Goal: Information Seeking & Learning: Learn about a topic

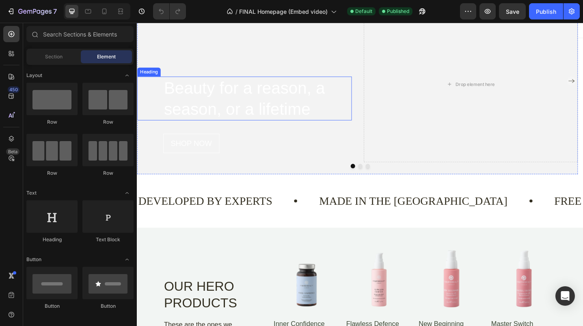
click at [313, 110] on h2 "Beauty for a reason, a season, or a lifetime" at bounding box center [268, 106] width 206 height 48
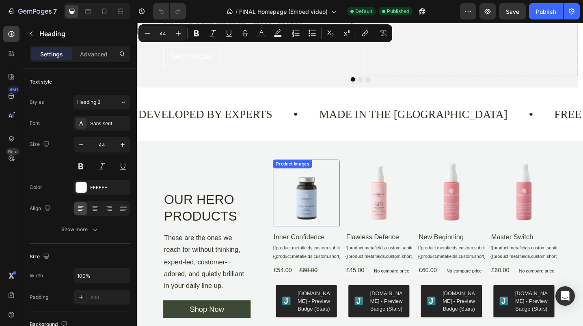
scroll to position [108, 0]
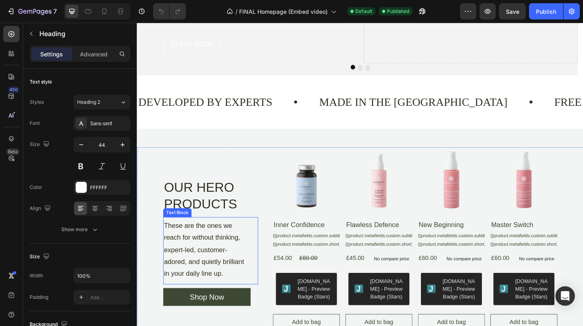
click at [221, 265] on p "These are the ones we reach for without thinking, expert-led, customer-adored, …" at bounding box center [213, 271] width 94 height 66
click at [205, 282] on p "These are the ones we reach for without thinking, expert-led, customer-adored, …" at bounding box center [213, 271] width 94 height 66
click at [213, 293] on p "These are the ones we reach for without thinking, expert-led, customer-adored, …" at bounding box center [213, 271] width 94 height 66
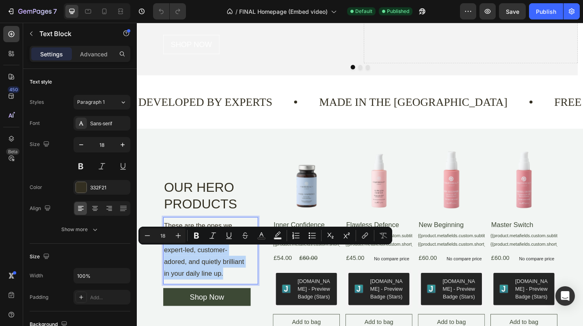
drag, startPoint x: 233, startPoint y: 299, endPoint x: 167, endPoint y: 272, distance: 71.5
click at [167, 272] on p "These are the ones we reach for without thinking, expert-led, customer-adored, …" at bounding box center [213, 271] width 94 height 66
copy p "expert-led, customer-adored, and quietly brilliant in your daily line up."
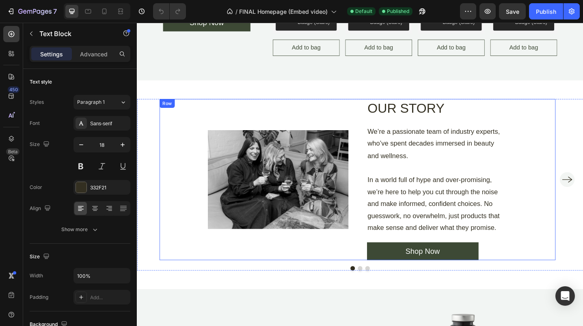
scroll to position [433, 0]
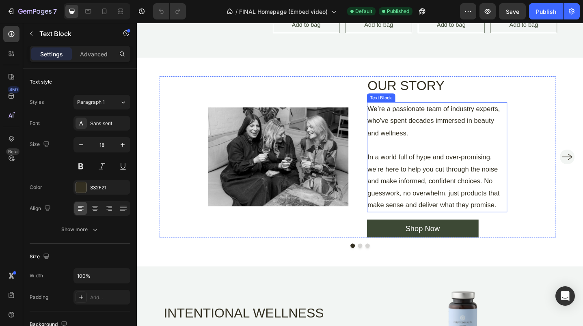
click at [454, 192] on p "We’re a passionate team of industry experts, who’ve spent decades immersed in b…" at bounding box center [465, 169] width 152 height 119
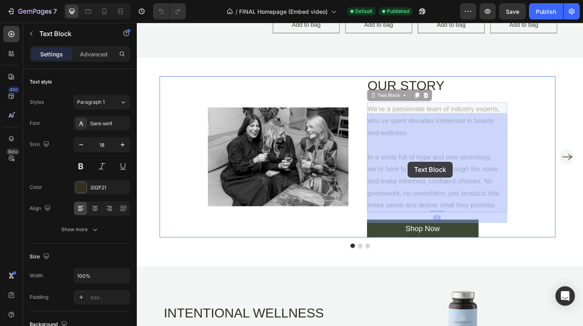
drag, startPoint x: 390, startPoint y: 173, endPoint x: 432, endPoint y: 175, distance: 42.7
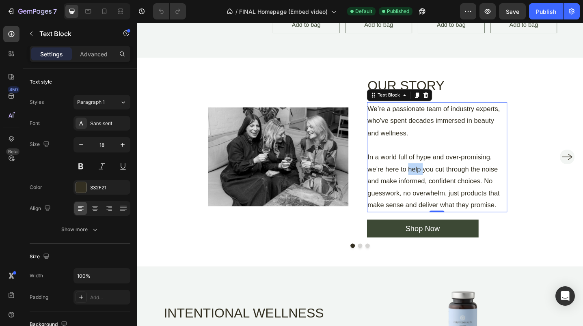
click at [434, 185] on p "We’re a passionate team of industry experts, who’ve spent decades immersed in b…" at bounding box center [465, 169] width 152 height 119
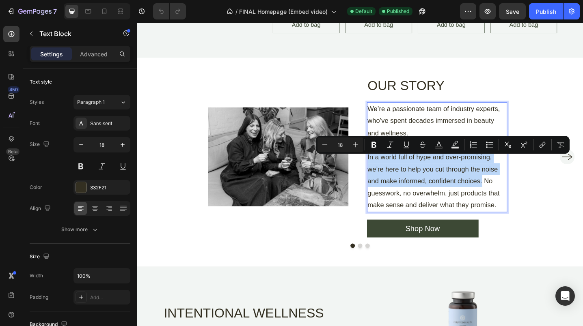
drag, startPoint x: 514, startPoint y: 199, endPoint x: 388, endPoint y: 173, distance: 128.5
click at [388, 173] on div "We’re a passionate team of industry experts, who’ve spent decades immersed in b…" at bounding box center [464, 170] width 153 height 120
copy p "In a world full of hype and over-promising, we’re here to help you cut through …"
click at [522, 190] on p "We’re a passionate team of industry experts, who’ve spent decades immersed in b…" at bounding box center [465, 169] width 152 height 119
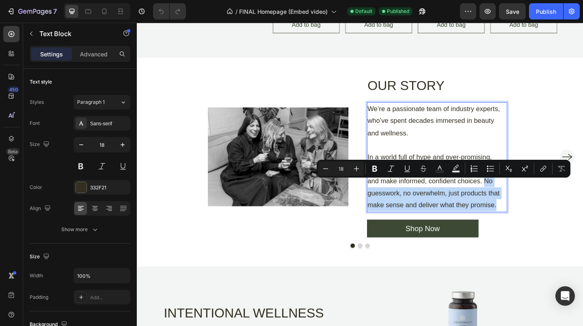
drag, startPoint x: 517, startPoint y: 200, endPoint x: 533, endPoint y: 227, distance: 31.3
click at [533, 227] on p "We’re a passionate team of industry experts, who’ve spent decades immersed in b…" at bounding box center [465, 169] width 152 height 119
copy p "No guesswork, no overwhelm, just products that make sense and deliver what they…"
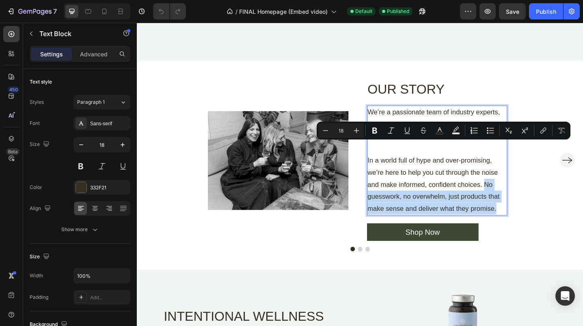
scroll to position [650, 0]
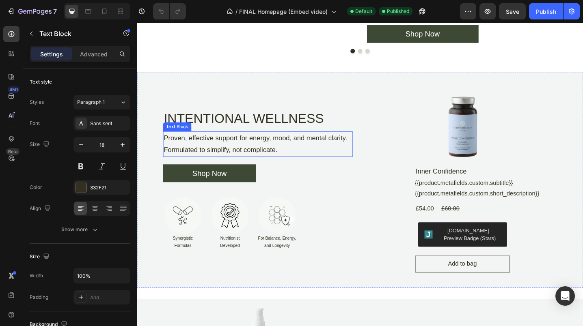
click at [244, 155] on p "Proven, effective support for energy, mood, and mental clarity. Formulated to s…" at bounding box center [268, 155] width 205 height 26
click at [303, 157] on p "Proven, effective support for energy, mood, and mental clarity. Formulated to s…" at bounding box center [268, 155] width 205 height 26
click at [244, 145] on p "Proven, effective support for energy, mood, and mental clarity. Formulated to s…" at bounding box center [268, 155] width 205 height 26
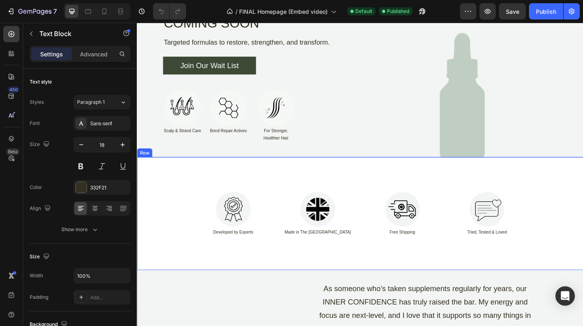
scroll to position [1299, 0]
